Goal: Complete application form

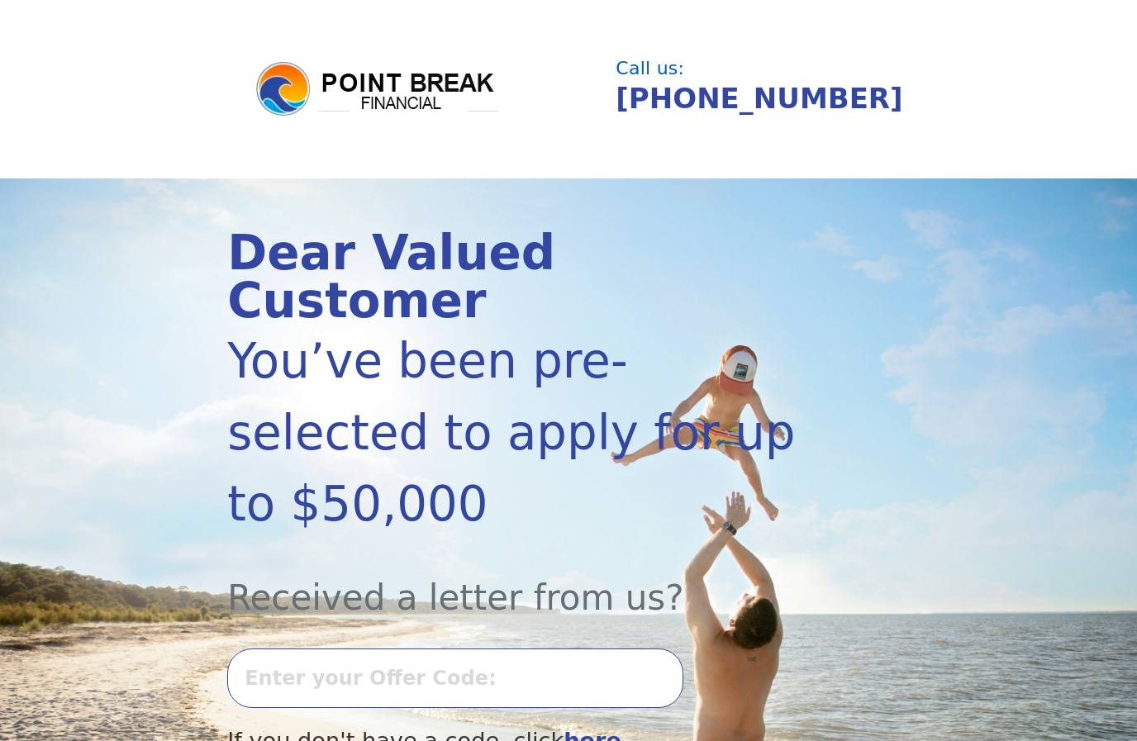
click at [573, 649] on input "text" at bounding box center [455, 678] width 456 height 59
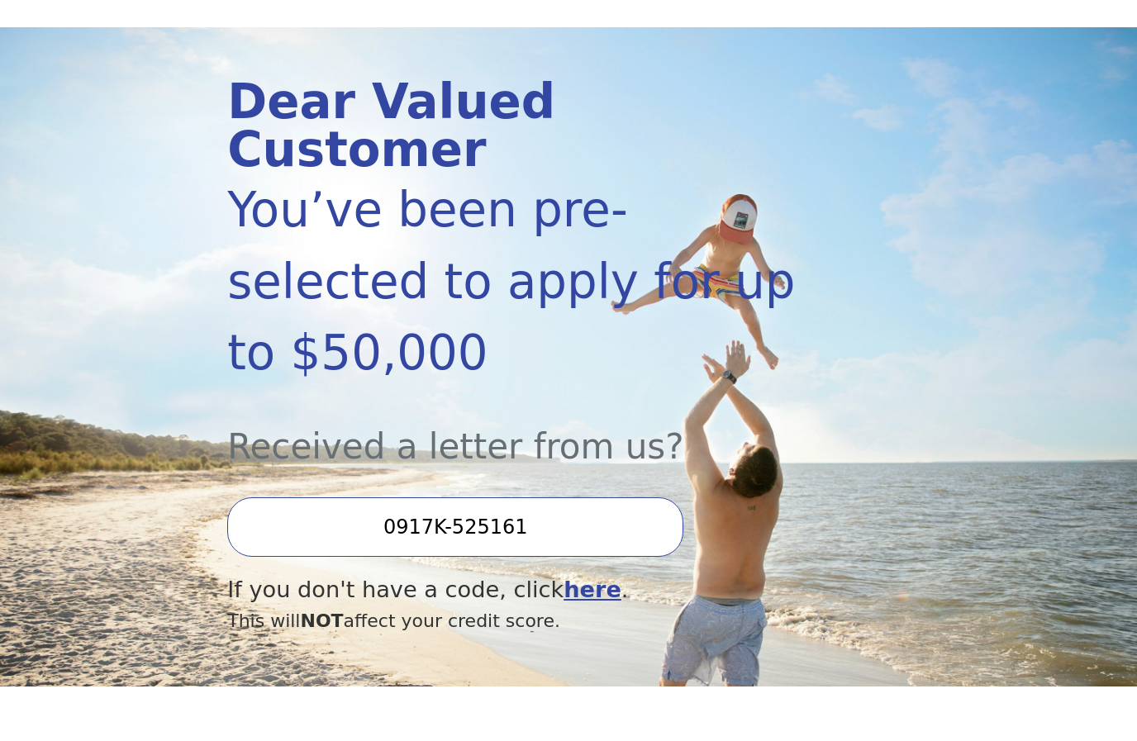
type input "0917K-525161"
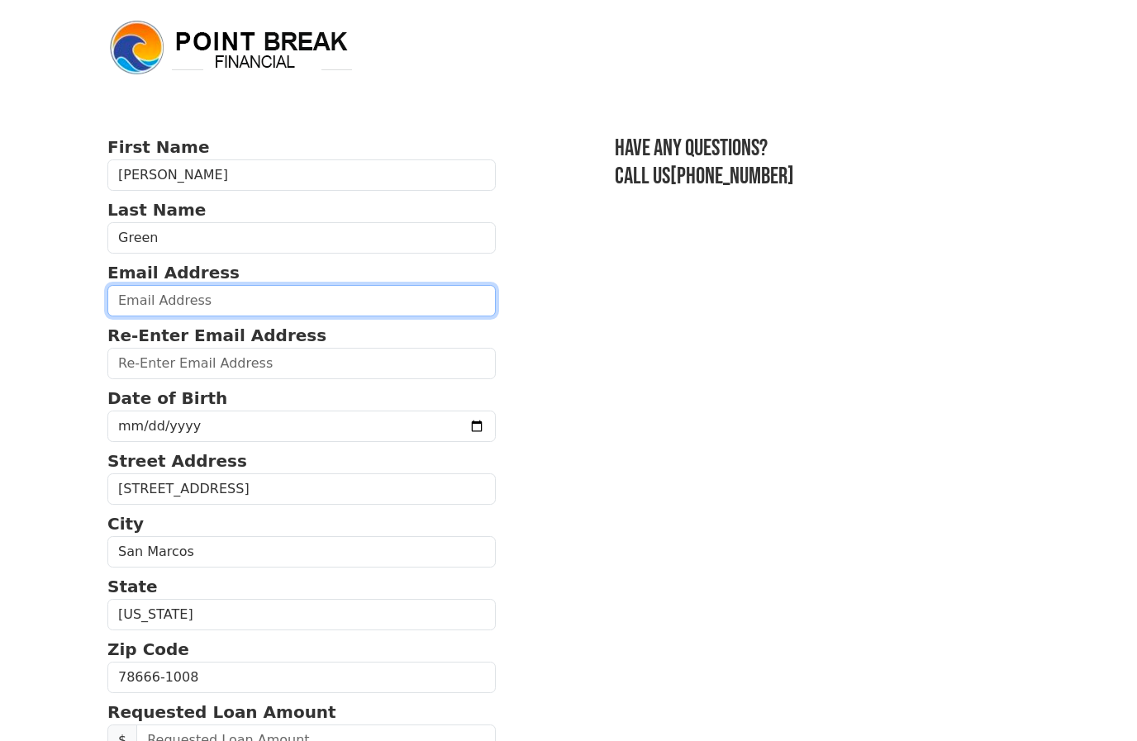
click at [282, 302] on input "email" at bounding box center [301, 300] width 388 height 31
type input "claygreen@txstate.edu"
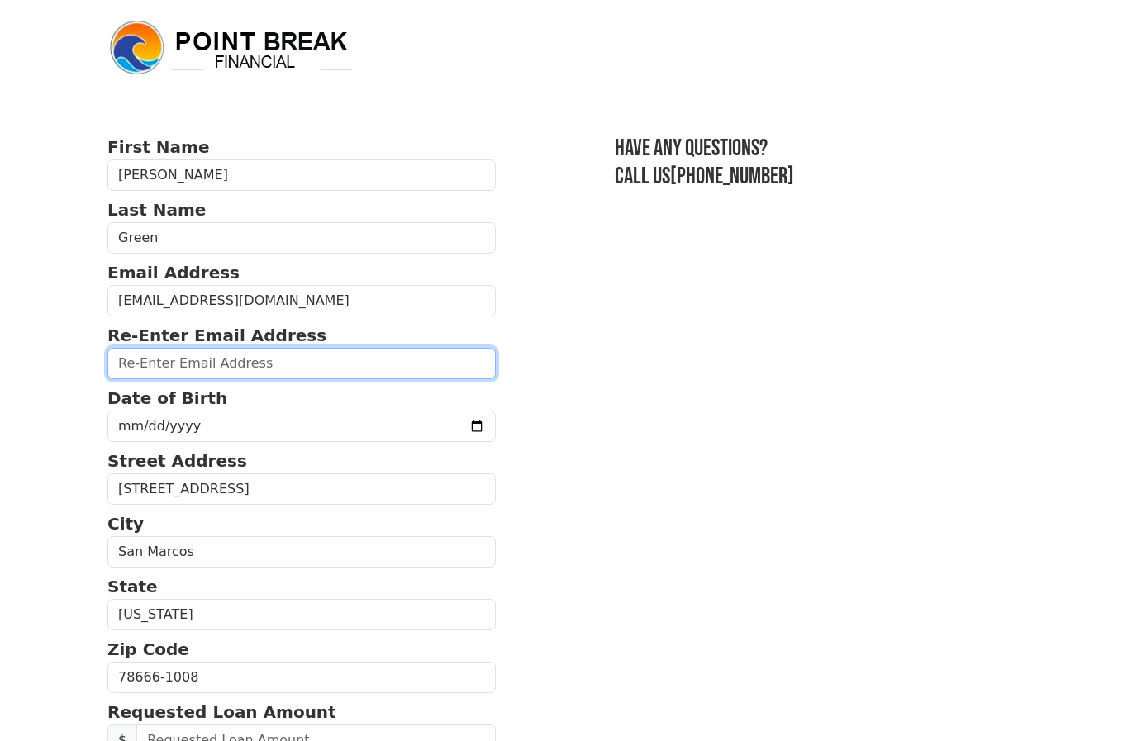
click at [385, 359] on input "email" at bounding box center [301, 363] width 388 height 31
type input "claygreen@txstate.edu"
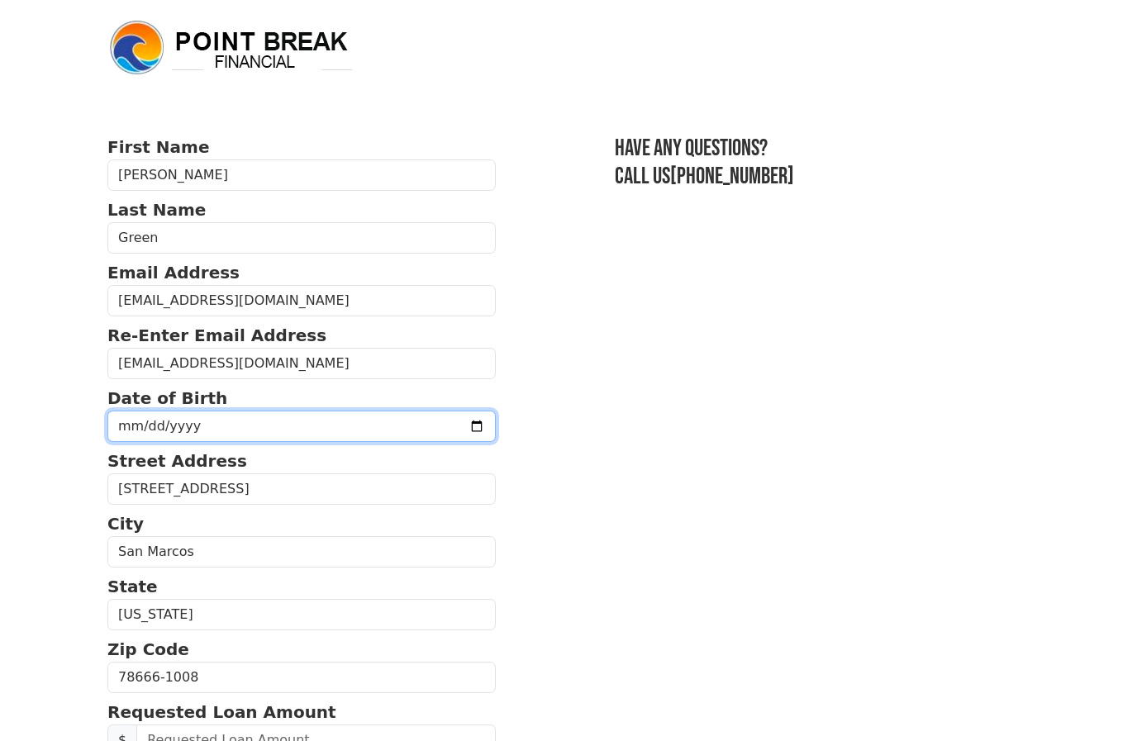
click at [395, 423] on input "date" at bounding box center [301, 426] width 388 height 31
click at [326, 436] on input "2025-09-26" at bounding box center [301, 426] width 388 height 31
click at [278, 434] on input "1969-03-26" at bounding box center [301, 426] width 388 height 31
click at [283, 435] on input "1969-03-26" at bounding box center [301, 426] width 388 height 31
click at [355, 436] on input "1969-03-26" at bounding box center [301, 426] width 388 height 31
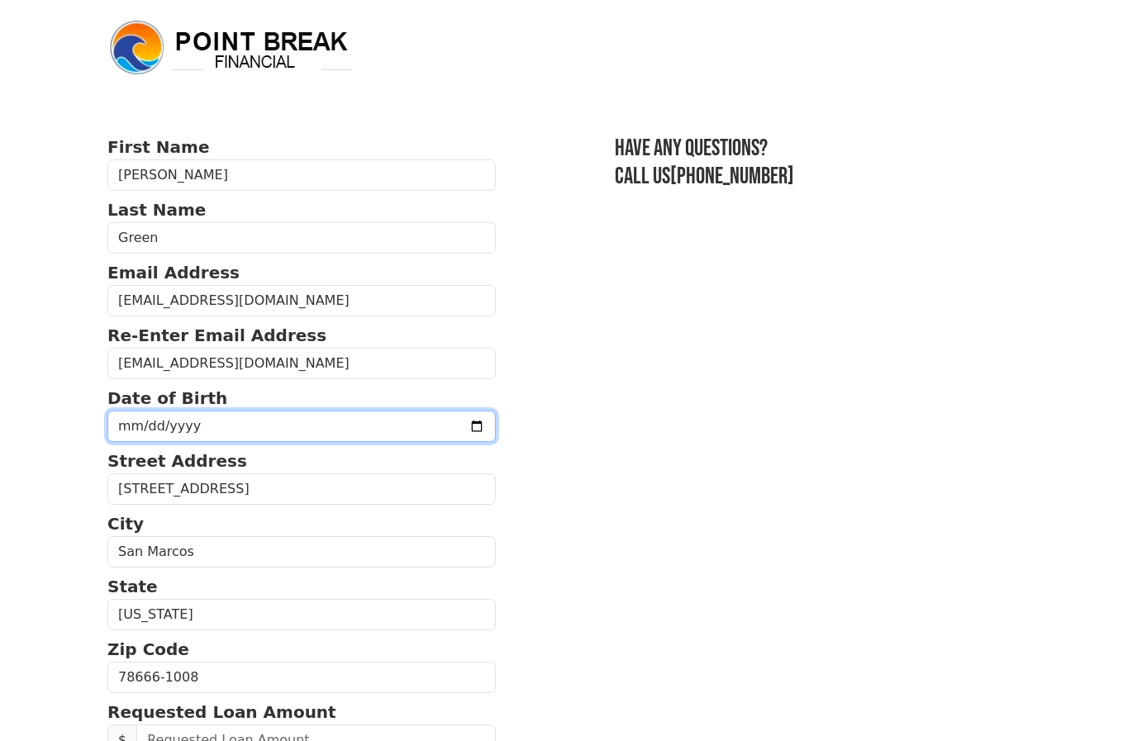
type input "1969-03-10"
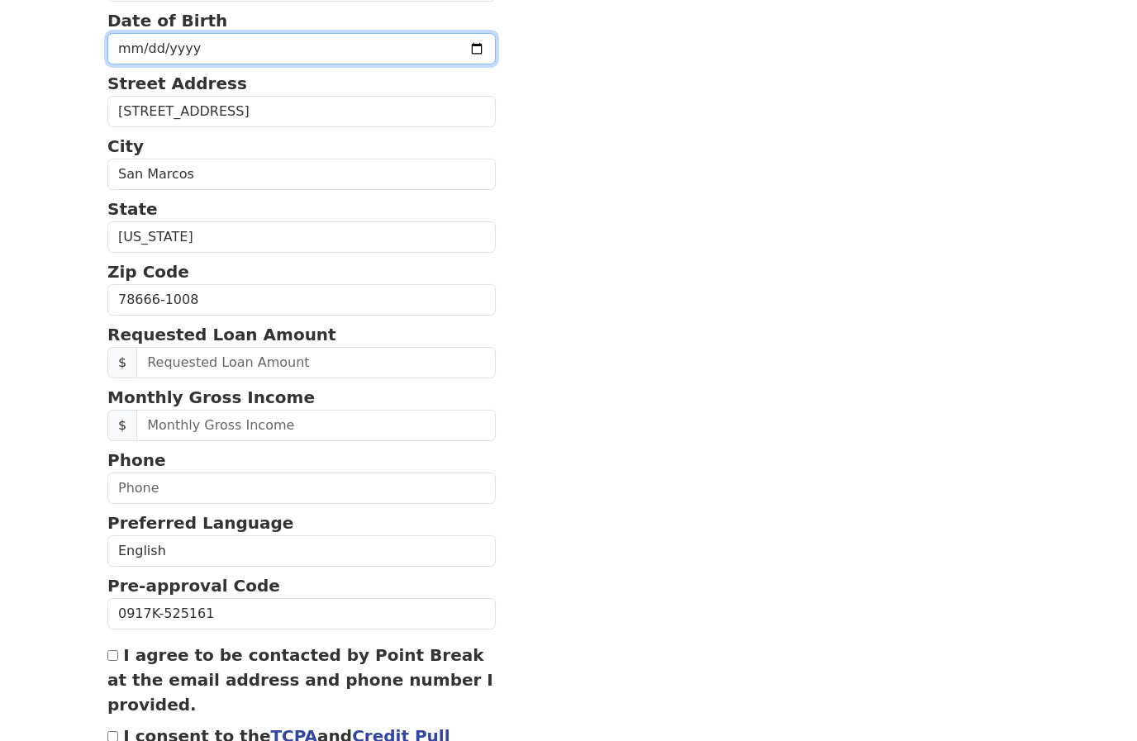
scroll to position [344, 0]
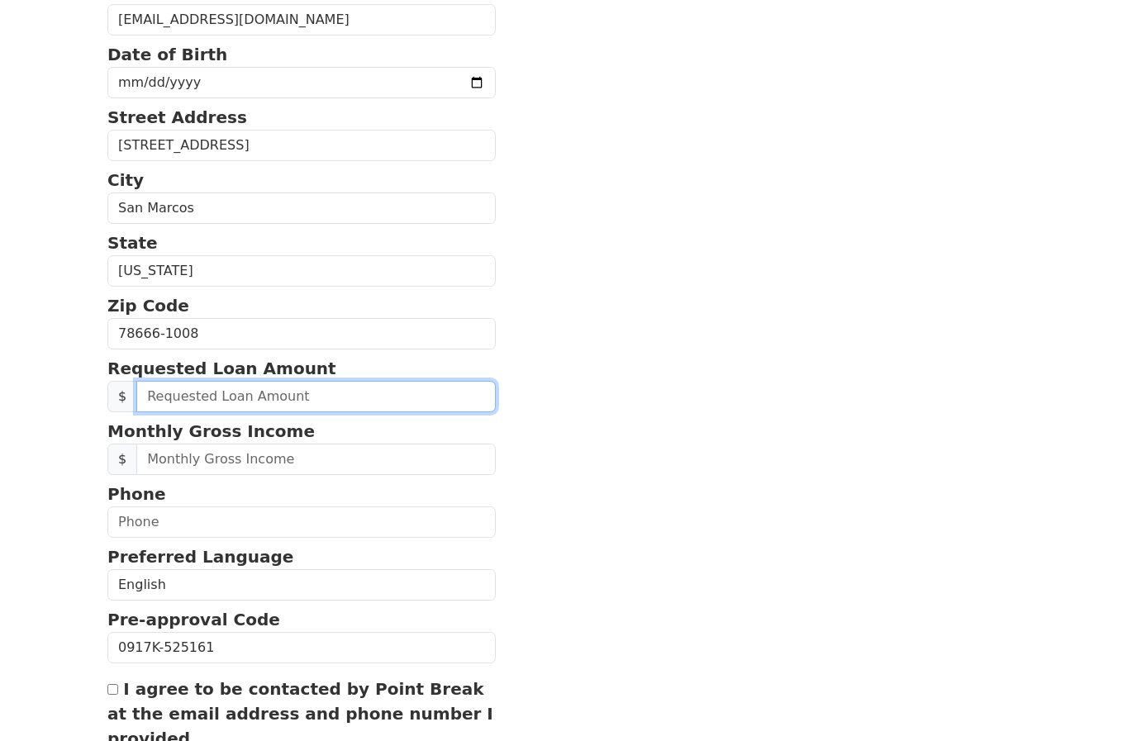
click at [380, 408] on input "text" at bounding box center [315, 396] width 359 height 31
type input "40,000.00"
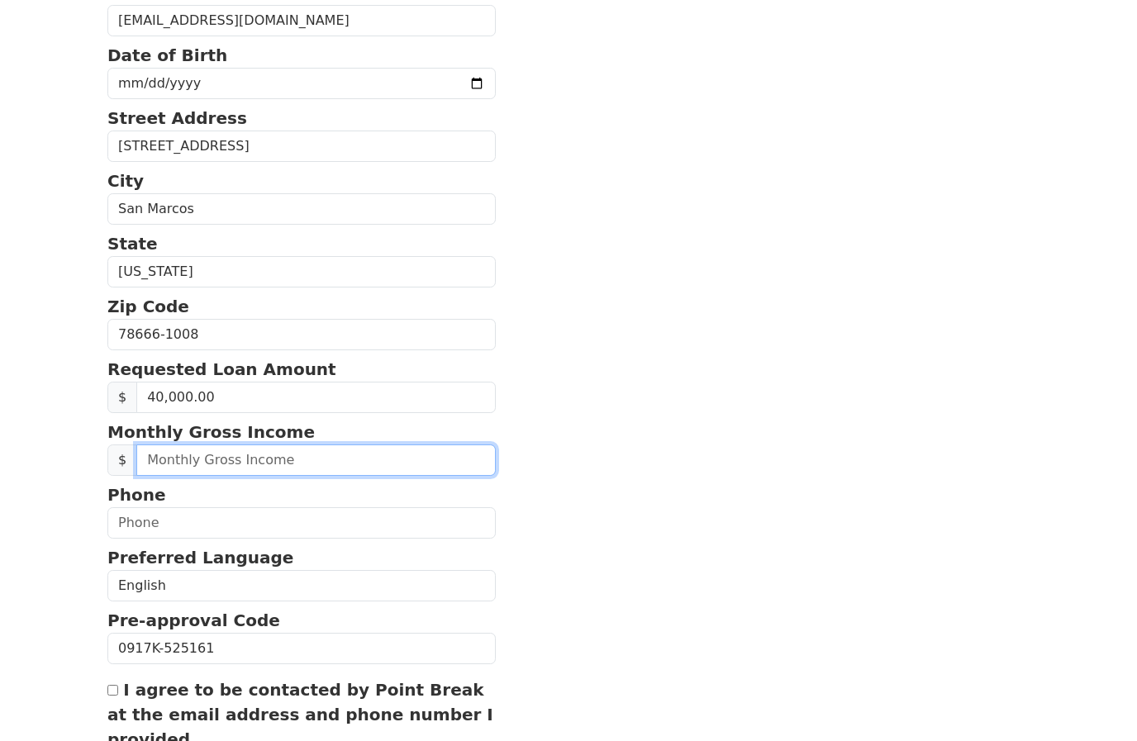
click at [299, 454] on input "text" at bounding box center [315, 460] width 359 height 31
type input "125,000.00"
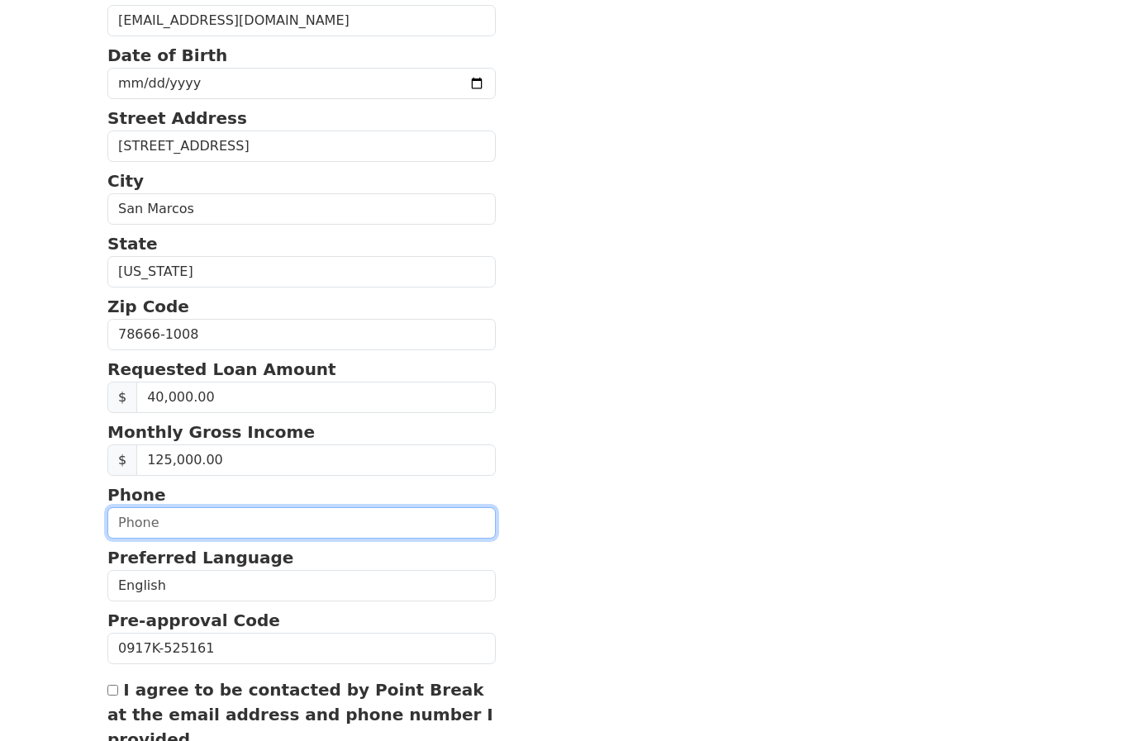
click at [387, 522] on input "text" at bounding box center [301, 522] width 388 height 31
type input "(512) 393-1918"
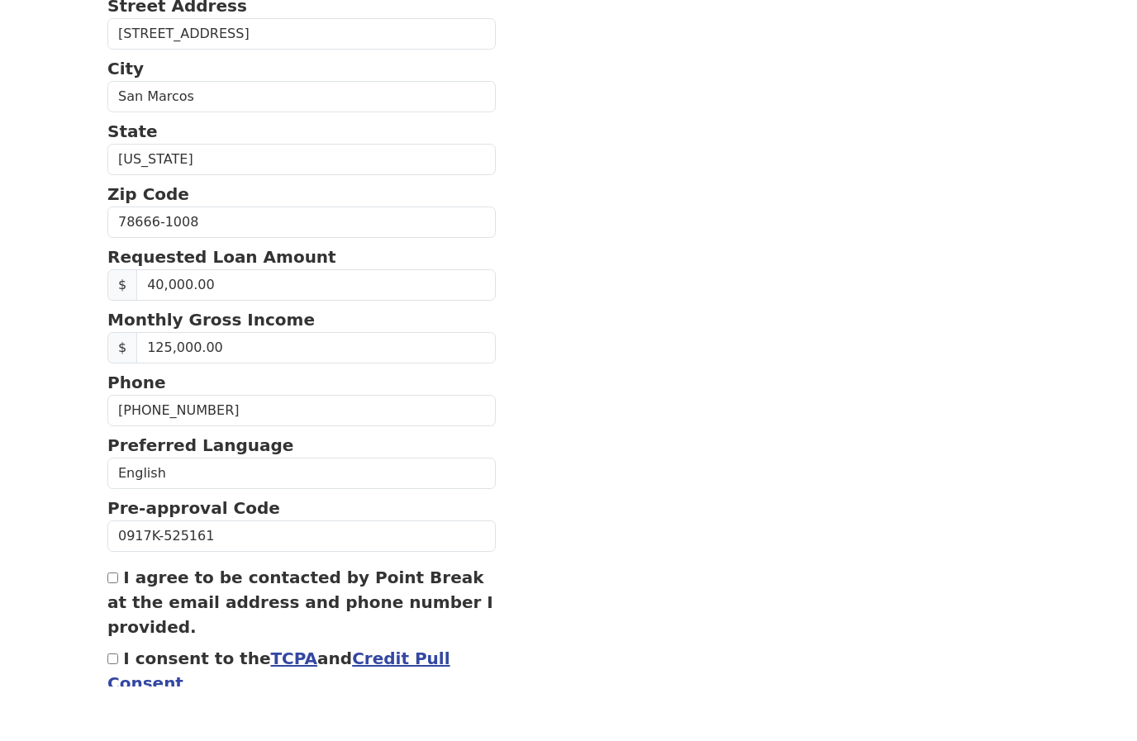
click at [299, 622] on label "I agree to be contacted by Point Break at the email address and phone number I …" at bounding box center [300, 656] width 386 height 69
click at [118, 627] on input "I agree to be contacted by Point Break at the email address and phone number I …" at bounding box center [112, 632] width 11 height 11
checkbox input "true"
click at [169, 665] on label "I consent to the TCPA and Credit Pull Consent" at bounding box center [278, 670] width 343 height 45
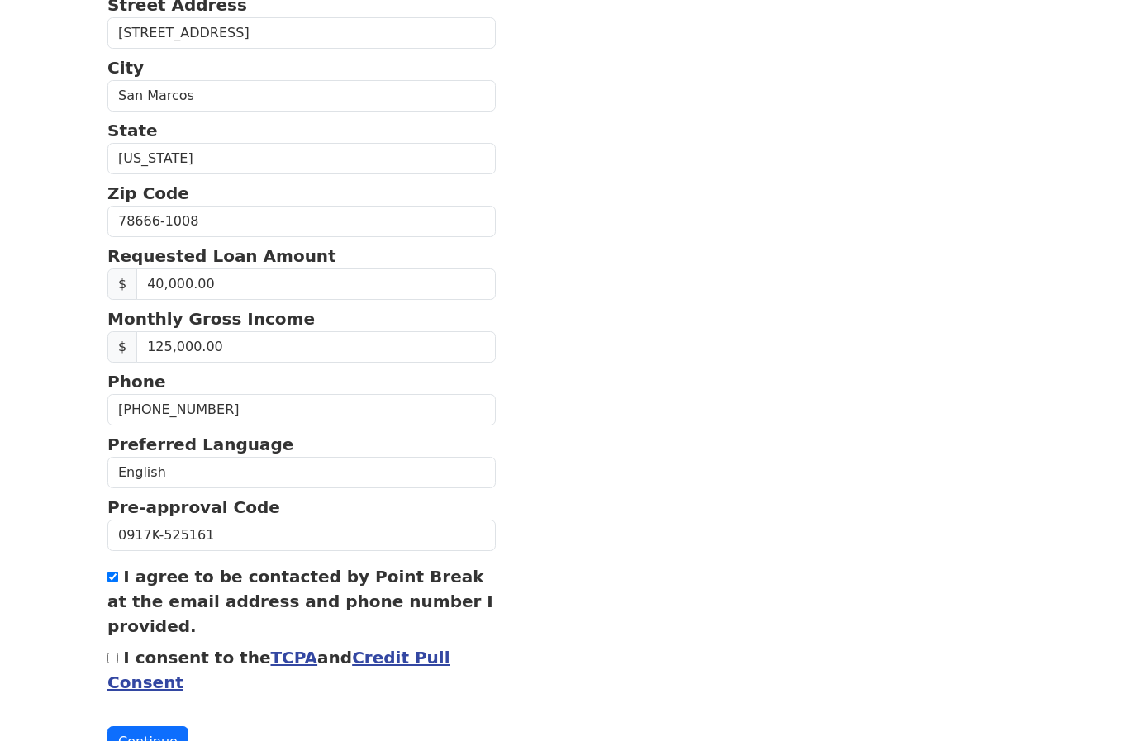
click at [118, 664] on input "I consent to the TCPA and Credit Pull Consent" at bounding box center [112, 658] width 11 height 11
checkbox input "true"
click at [158, 740] on button "Continue" at bounding box center [147, 741] width 81 height 31
